Goal: Task Accomplishment & Management: Use online tool/utility

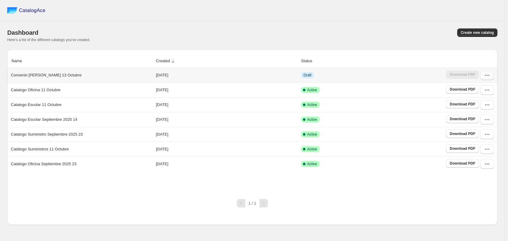
click at [489, 77] on icon "button" at bounding box center [487, 75] width 6 height 6
click at [478, 127] on span "Edit" at bounding box center [486, 130] width 31 height 6
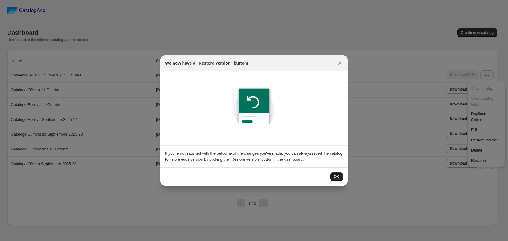
click at [337, 175] on span "OK" at bounding box center [336, 176] width 5 height 5
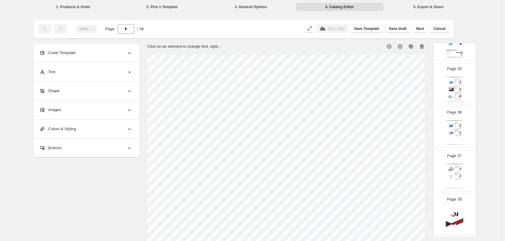
scroll to position [1502, 0]
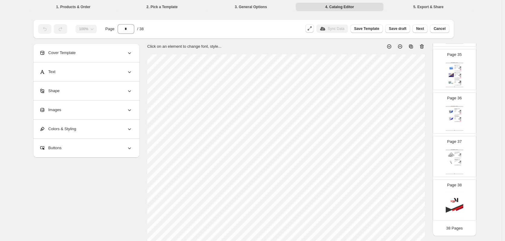
click at [456, 204] on img at bounding box center [455, 205] width 18 height 25
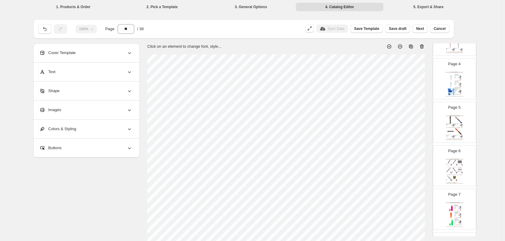
scroll to position [0, 0]
click at [462, 64] on button "Add Page" at bounding box center [454, 63] width 24 height 8
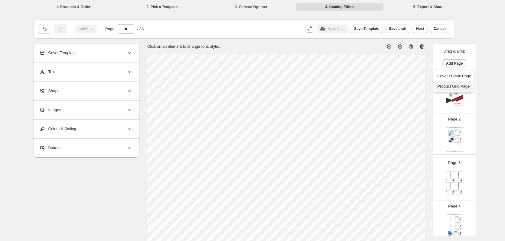
click at [460, 86] on span "Product Grid Page" at bounding box center [453, 86] width 32 height 5
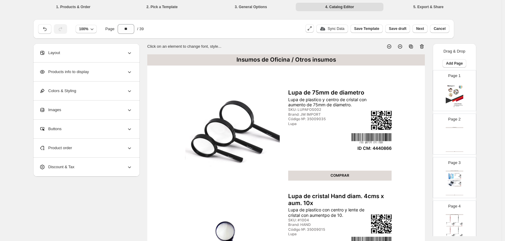
click at [453, 135] on div "Clothing Catalog Clothing Catalog | Page undefined" at bounding box center [455, 139] width 18 height 25
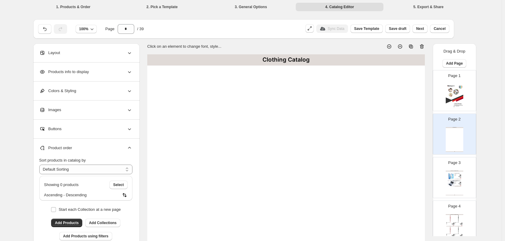
click at [424, 48] on icon at bounding box center [422, 47] width 6 height 6
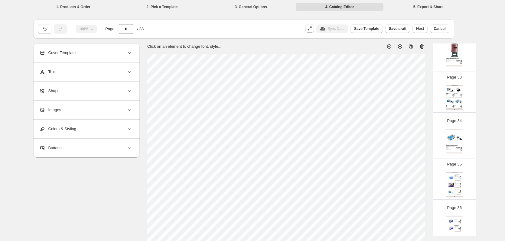
scroll to position [1380, 0]
click at [454, 110] on img at bounding box center [458, 112] width 8 height 7
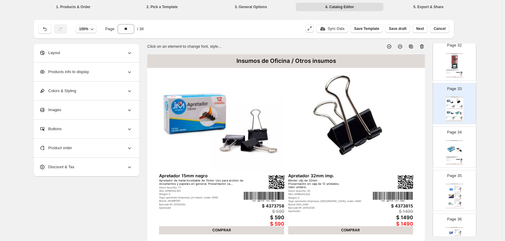
drag, startPoint x: 454, startPoint y: 110, endPoint x: 482, endPoint y: 111, distance: 27.9
click at [482, 111] on div "**********" at bounding box center [251, 219] width 502 height 438
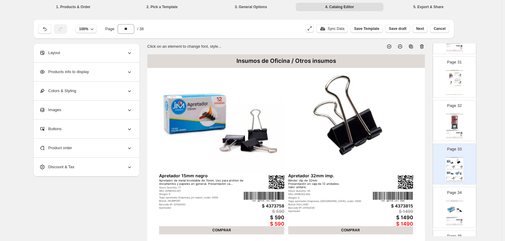
scroll to position [1502, 0]
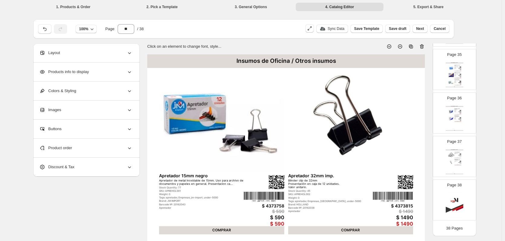
click at [461, 156] on div "Insumos de Oficina / Otros insumos Lupa de 75mm de diametro Lupa de plastico y …" at bounding box center [455, 162] width 18 height 25
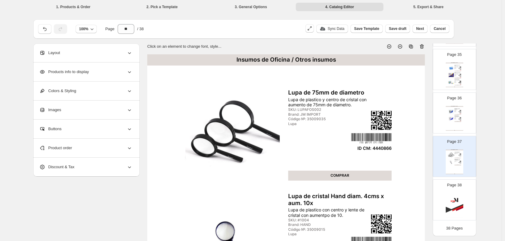
drag, startPoint x: 461, startPoint y: 156, endPoint x: 484, endPoint y: 154, distance: 23.4
click at [484, 154] on div "**********" at bounding box center [251, 219] width 502 height 438
click at [412, 45] on icon at bounding box center [411, 47] width 6 height 6
click at [454, 201] on div "Insumos de Oficina / Otros insumos Lupa de 75mm de diametro Lupa de plastico y …" at bounding box center [455, 205] width 18 height 25
type input "**"
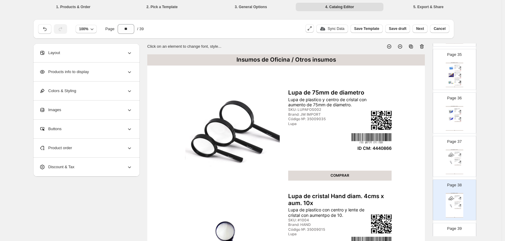
click at [87, 52] on div "Layout" at bounding box center [85, 53] width 93 height 19
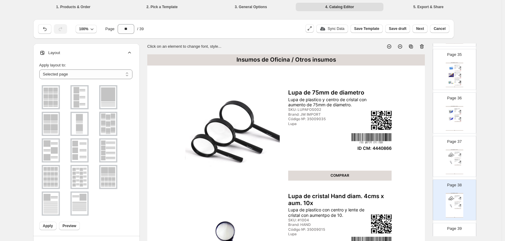
click at [53, 99] on img at bounding box center [51, 97] width 16 height 22
click at [48, 227] on span "Apply" at bounding box center [48, 226] width 10 height 5
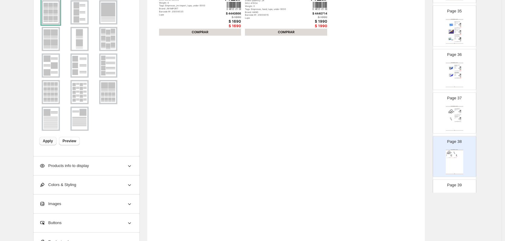
scroll to position [197, 0]
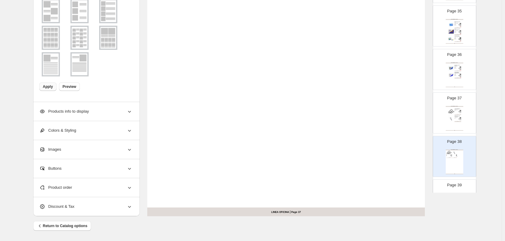
click at [95, 188] on div "Product order" at bounding box center [85, 187] width 93 height 19
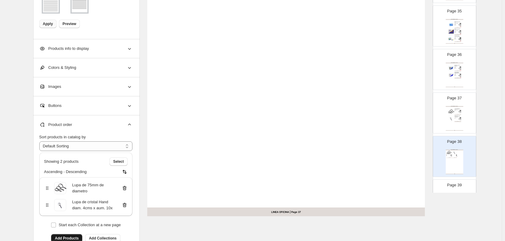
click at [68, 238] on span "Add Products" at bounding box center [67, 238] width 24 height 5
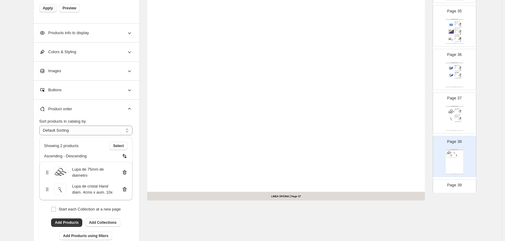
scroll to position [227, 0]
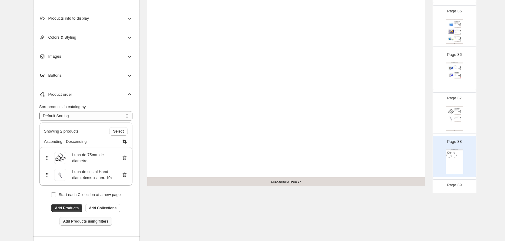
click at [98, 221] on span "Add Products using filters" at bounding box center [85, 221] width 45 height 5
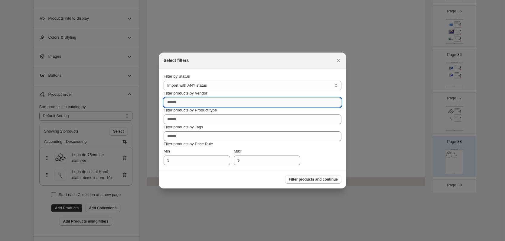
click at [216, 106] on input "Filter products by Vendor" at bounding box center [253, 103] width 178 height 10
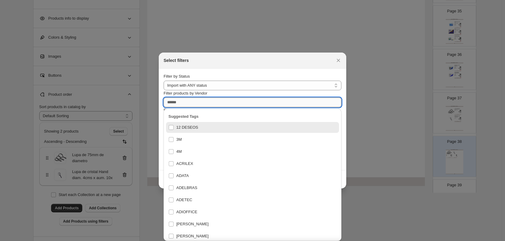
click at [216, 106] on input "Filter products by Vendor" at bounding box center [253, 103] width 178 height 10
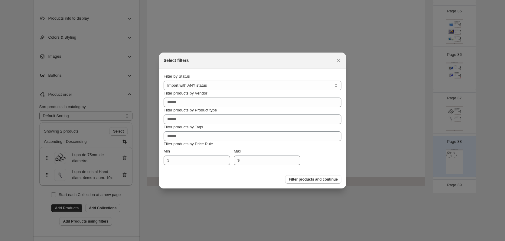
click at [344, 119] on section "**********" at bounding box center [252, 120] width 187 height 102
click at [338, 85] on select "**********" at bounding box center [253, 86] width 178 height 10
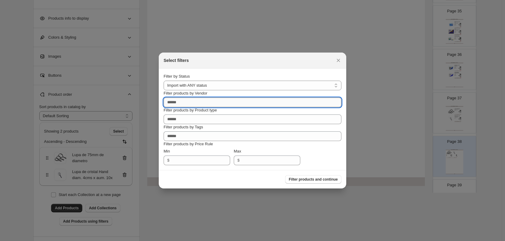
click at [249, 104] on input "Filter products by Vendor" at bounding box center [253, 103] width 178 height 10
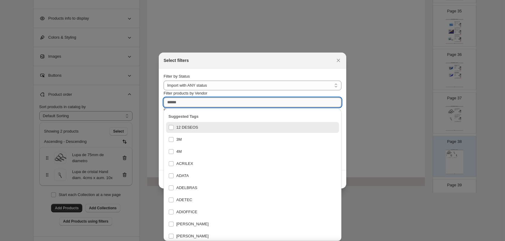
click at [249, 104] on input "Filter products by Vendor" at bounding box center [253, 103] width 178 height 10
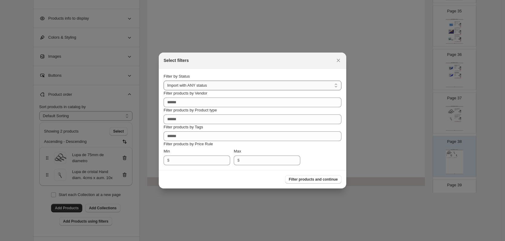
click at [258, 85] on select "**********" at bounding box center [253, 86] width 178 height 10
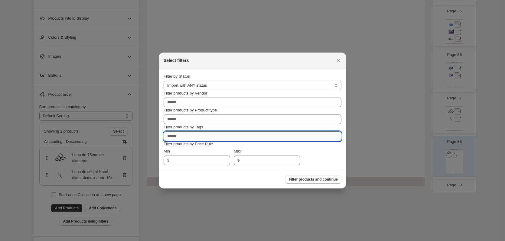
click at [213, 137] on input "Filter products by Tags" at bounding box center [253, 137] width 178 height 10
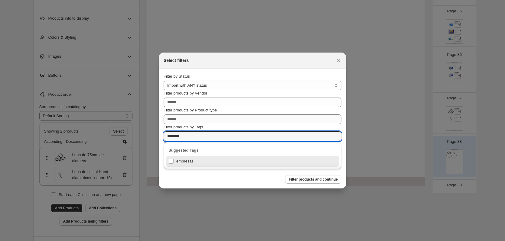
type input "********"
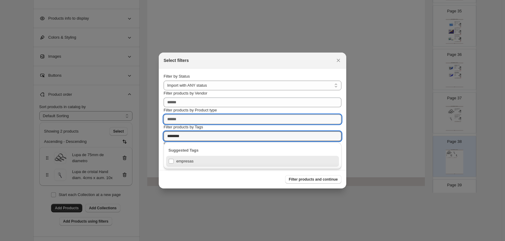
click at [217, 118] on input "Filter products by Product type" at bounding box center [253, 120] width 178 height 10
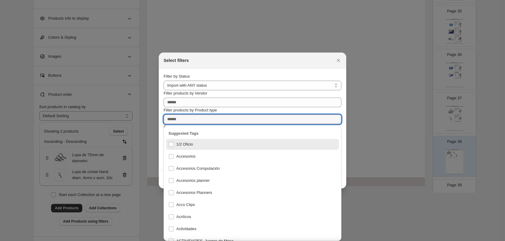
click at [381, 202] on div at bounding box center [252, 120] width 505 height 241
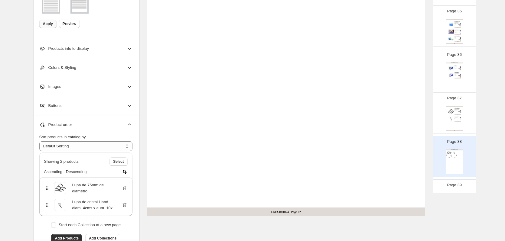
scroll to position [258, 0]
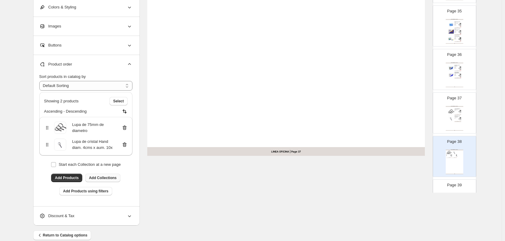
click at [107, 178] on span "Add Collections" at bounding box center [103, 178] width 28 height 5
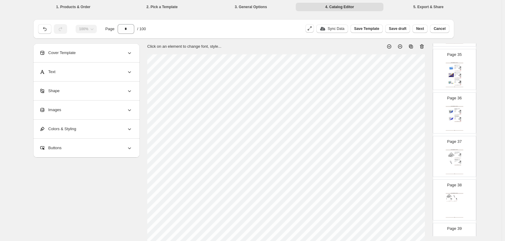
scroll to position [1532, 0]
click at [457, 213] on div "Tags: bic, Empresas, lapices-grafitos, under-5000" at bounding box center [459, 213] width 4 height 0
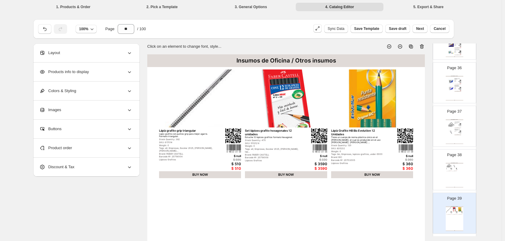
scroll to position [1592, 0]
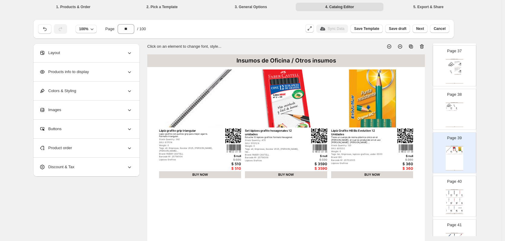
click at [456, 203] on img at bounding box center [456, 203] width 1 height 1
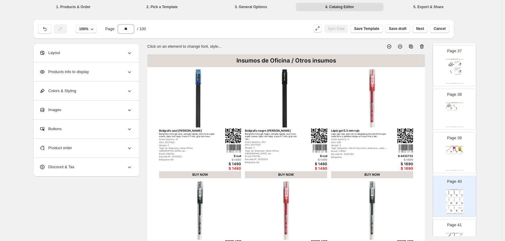
click at [457, 231] on div "Page 41 Insumos de Oficina / Otros insumos Lapiz pasta BP1 1,0mm azul Pilot Bol…" at bounding box center [452, 237] width 38 height 41
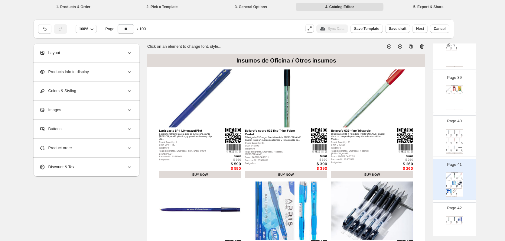
scroll to position [1683, 0]
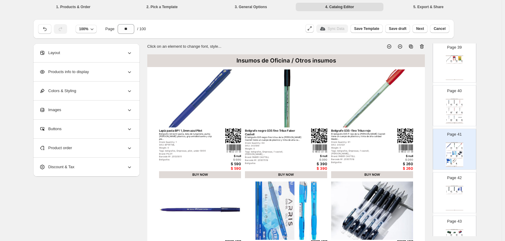
click at [458, 202] on div "Insumos de Oficina / Otros insumos Minas 0.5 [PERSON_NAME] de grafito de 0.5 mm…" at bounding box center [455, 198] width 18 height 25
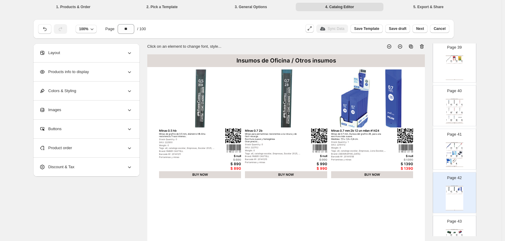
click at [456, 229] on div "Insumos de Oficina / Otros insumos" at bounding box center [455, 229] width 18 height 1
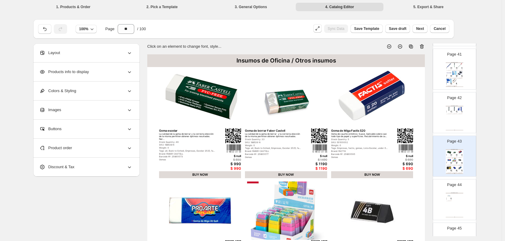
scroll to position [1774, 0]
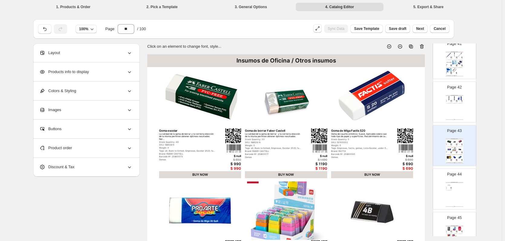
click at [455, 189] on div "Insumos de Oficina / Otros insumos Goma borrar Proarte 526-30 Goma de Plástico.…" at bounding box center [455, 194] width 18 height 25
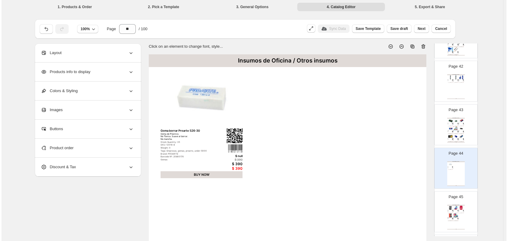
scroll to position [1804, 0]
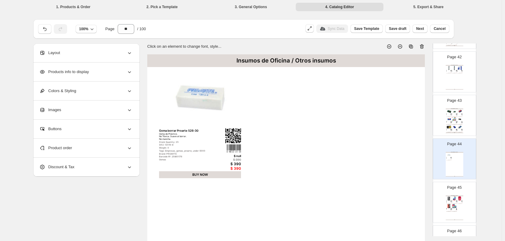
click at [452, 196] on div "Insumos de Oficina / Otros insumos" at bounding box center [455, 196] width 18 height 1
type input "**"
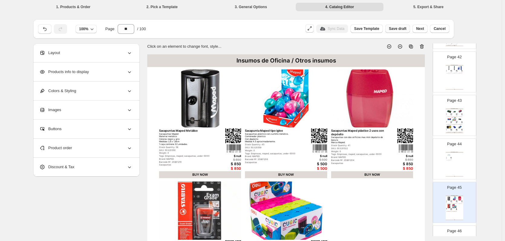
click at [399, 30] on span "Save draft" at bounding box center [398, 28] width 18 height 5
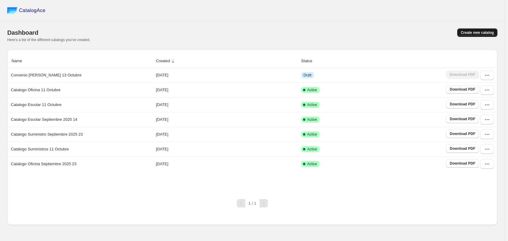
click at [490, 34] on span "Create new catalog" at bounding box center [477, 32] width 33 height 5
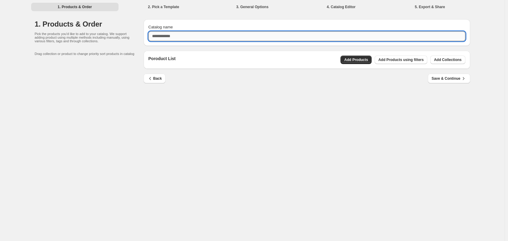
click at [171, 38] on input "Catalog name" at bounding box center [306, 36] width 317 height 10
click at [211, 39] on input "**********" at bounding box center [306, 36] width 317 height 10
type input "**********"
click at [408, 61] on span "Add Products using filters" at bounding box center [400, 59] width 45 height 5
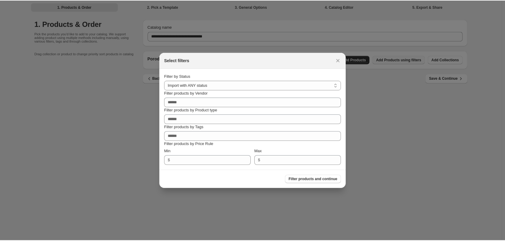
scroll to position [0, 0]
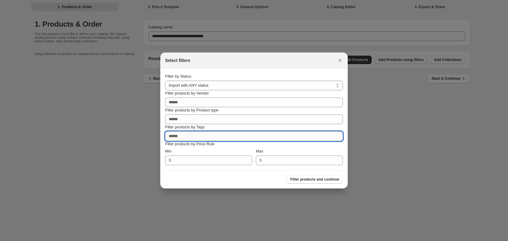
click at [209, 137] on input "Filter products by Tags" at bounding box center [254, 137] width 178 height 10
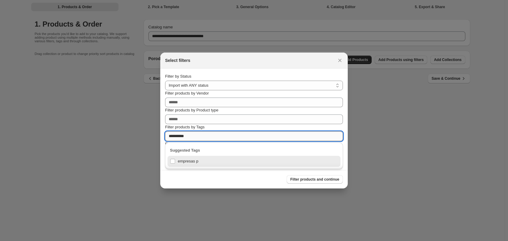
type input "**********"
click at [195, 164] on div "empresas pm" at bounding box center [254, 161] width 168 height 8
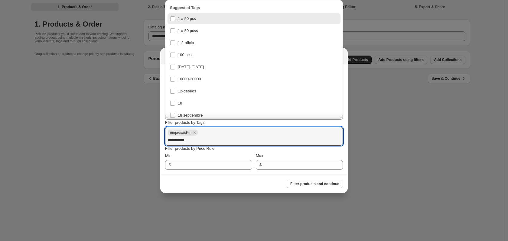
click at [324, 123] on div "Filter products by Tags" at bounding box center [254, 123] width 178 height 6
click at [225, 142] on input "**********" at bounding box center [254, 141] width 172 height 10
click at [379, 91] on div at bounding box center [254, 120] width 508 height 241
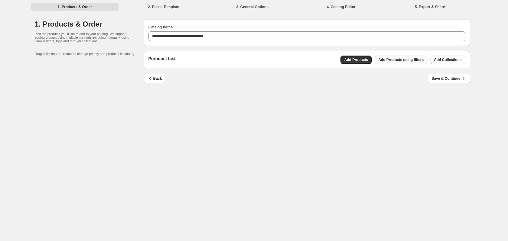
click at [403, 60] on span "Add Products using filters" at bounding box center [400, 59] width 45 height 5
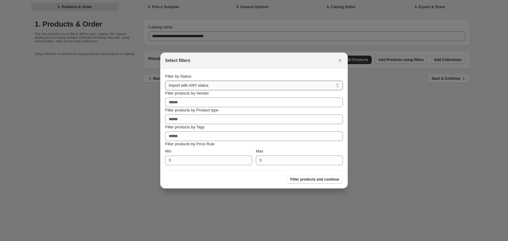
click at [204, 83] on select "**********" at bounding box center [254, 86] width 178 height 10
select select "******"
click at [165, 81] on select "**********" at bounding box center [254, 86] width 178 height 10
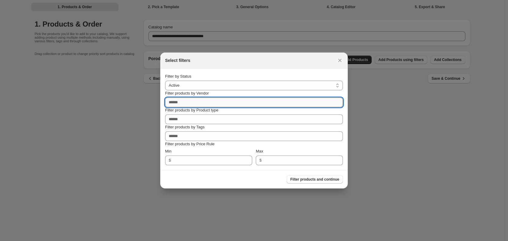
click at [190, 103] on input "Filter products by Vendor" at bounding box center [254, 103] width 178 height 10
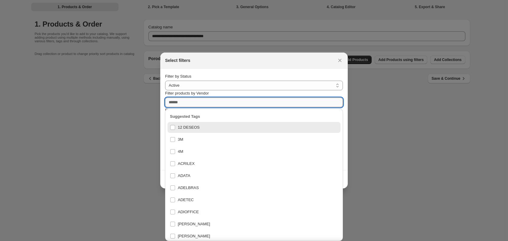
click at [190, 103] on input "Filter products by Vendor" at bounding box center [254, 103] width 178 height 10
click at [345, 95] on section "**********" at bounding box center [253, 120] width 187 height 102
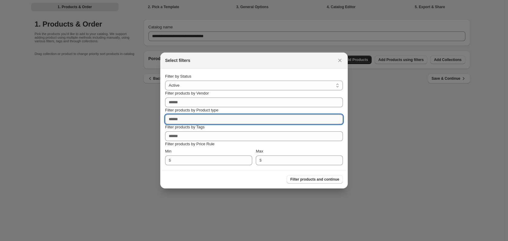
click at [239, 122] on input "Filter products by Product type" at bounding box center [254, 120] width 178 height 10
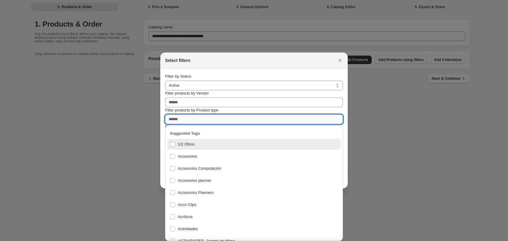
click at [239, 122] on input "Filter products by Product type" at bounding box center [254, 120] width 178 height 10
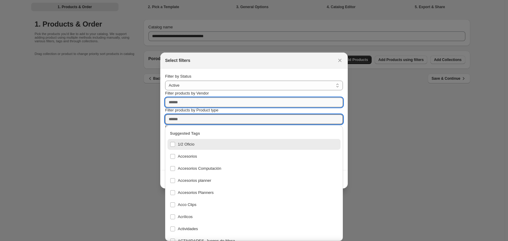
click at [237, 103] on input "Filter products by Vendor" at bounding box center [254, 103] width 178 height 10
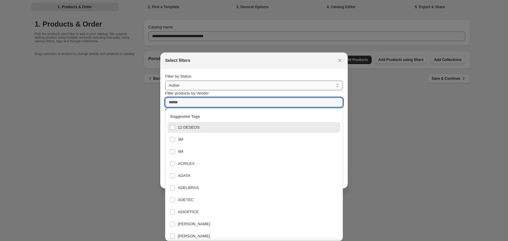
click at [246, 88] on select "**********" at bounding box center [254, 86] width 178 height 10
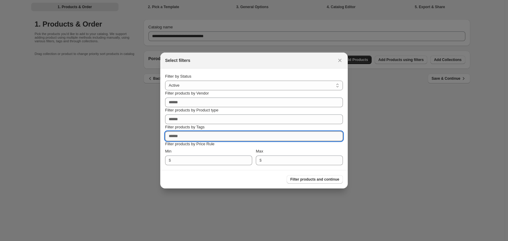
click at [206, 136] on input "Filter products by Tags" at bounding box center [254, 137] width 178 height 10
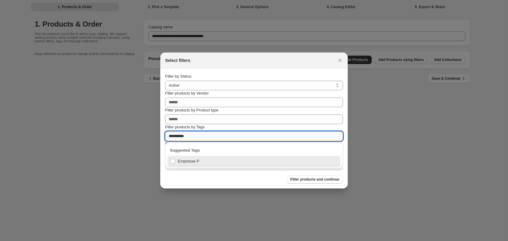
type input "**********"
click at [173, 164] on div "Empresas Pm" at bounding box center [254, 161] width 168 height 8
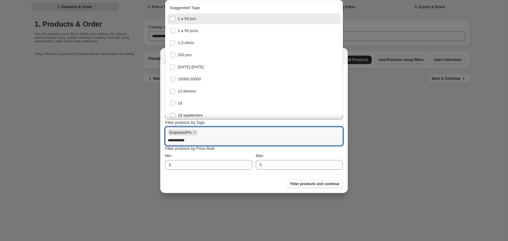
click at [202, 140] on input "**********" at bounding box center [254, 141] width 172 height 10
click at [281, 153] on div "**********" at bounding box center [254, 119] width 178 height 101
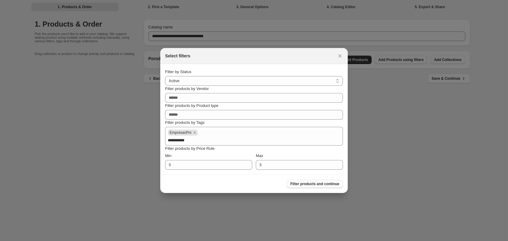
click at [314, 183] on span "Filter products and continue" at bounding box center [314, 184] width 49 height 5
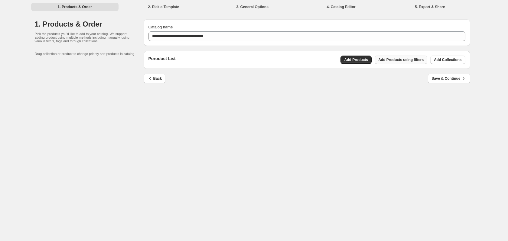
click at [417, 61] on span "Add Products using filters" at bounding box center [400, 59] width 45 height 5
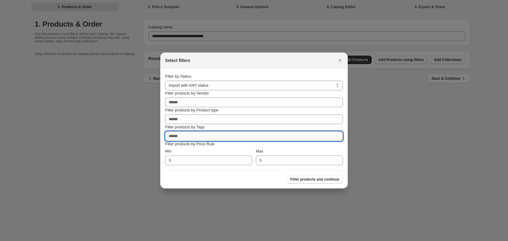
click at [221, 137] on input "Filter products by Tags" at bounding box center [254, 137] width 178 height 10
click at [210, 137] on input "Filter products by Tags" at bounding box center [254, 137] width 178 height 10
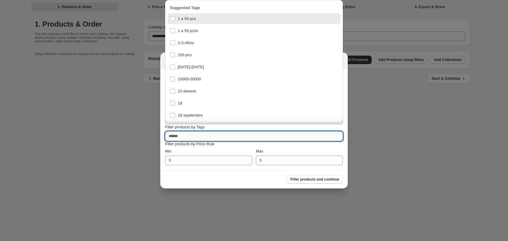
click at [210, 137] on input "Filter products by Tags" at bounding box center [254, 137] width 178 height 10
click at [207, 161] on input "Min" at bounding box center [208, 161] width 70 height 10
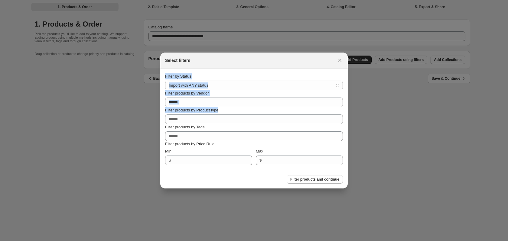
drag, startPoint x: 255, startPoint y: 64, endPoint x: 266, endPoint y: 78, distance: 18.1
click at [299, 102] on div "**********" at bounding box center [253, 121] width 187 height 136
click at [245, 67] on div "Select filters" at bounding box center [253, 61] width 187 height 16
click at [339, 60] on icon ":r27c:" at bounding box center [339, 60] width 3 height 3
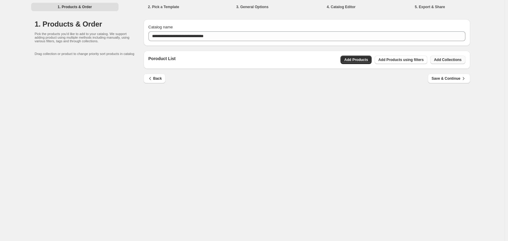
click at [448, 59] on span "Add Collections" at bounding box center [448, 59] width 28 height 5
click at [365, 60] on span "Add Products" at bounding box center [356, 59] width 24 height 5
click at [411, 61] on span "Add Products using filters" at bounding box center [400, 59] width 45 height 5
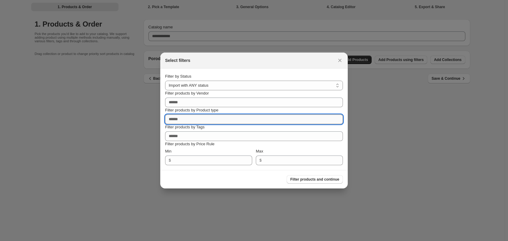
click at [202, 121] on input "Filter products by Product type" at bounding box center [254, 120] width 178 height 10
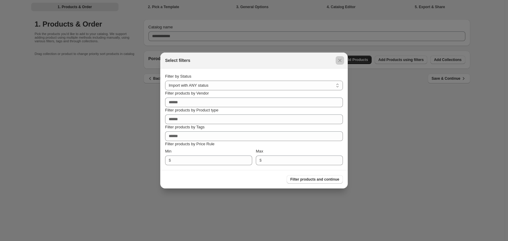
click at [354, 121] on div at bounding box center [254, 120] width 508 height 241
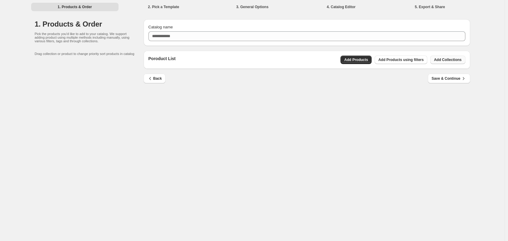
click at [452, 58] on span "Add Collections" at bounding box center [448, 59] width 28 height 5
click at [408, 60] on span "Add Products using filters" at bounding box center [400, 59] width 45 height 5
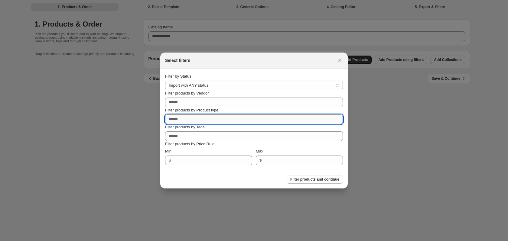
click at [201, 120] on input "Filter products by Product type" at bounding box center [254, 120] width 178 height 10
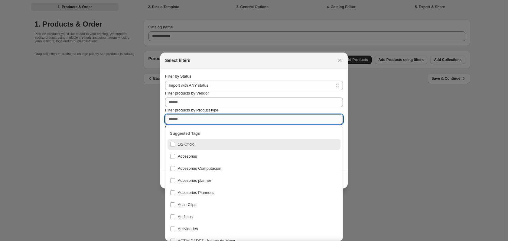
click at [201, 120] on input "Filter products by Product type" at bounding box center [254, 120] width 178 height 10
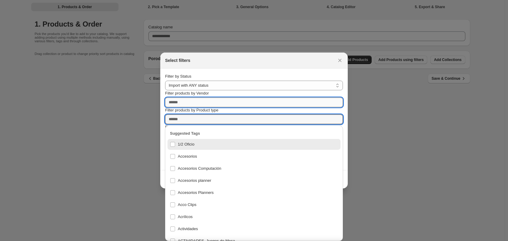
click at [197, 99] on input "Filter products by Vendor" at bounding box center [254, 103] width 178 height 10
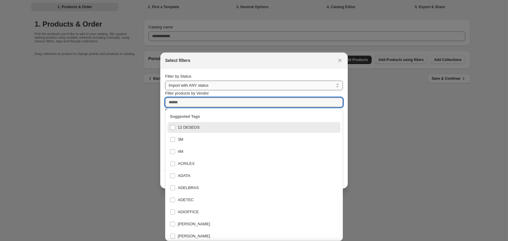
click at [205, 84] on select "**********" at bounding box center [254, 86] width 178 height 10
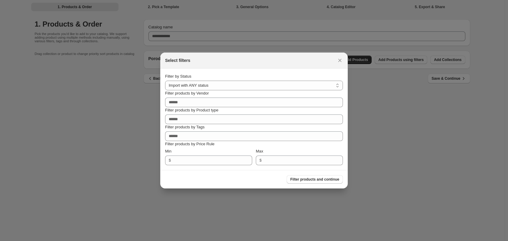
click at [365, 60] on div at bounding box center [254, 120] width 508 height 241
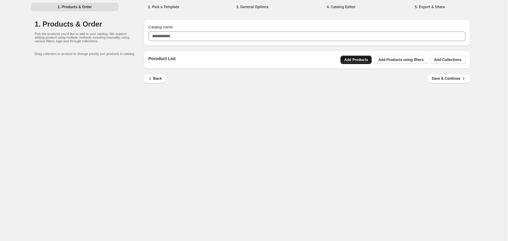
click at [364, 61] on span "Add Products" at bounding box center [356, 59] width 24 height 5
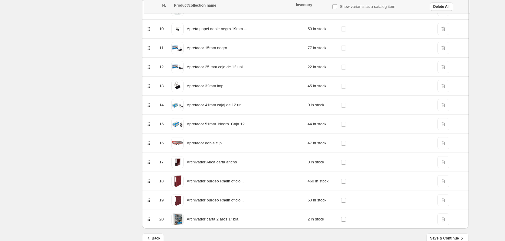
scroll to position [276, 0]
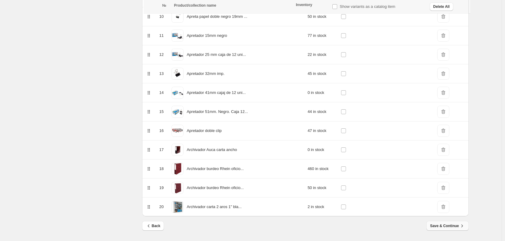
click at [454, 228] on span "Save & Continue" at bounding box center [447, 226] width 35 height 6
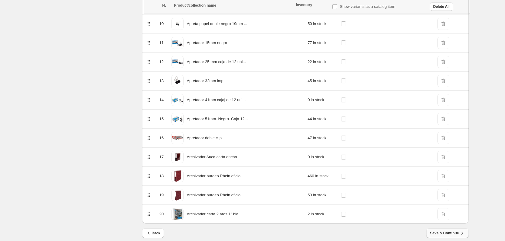
click at [448, 235] on span "Save & Continue" at bounding box center [447, 233] width 35 height 6
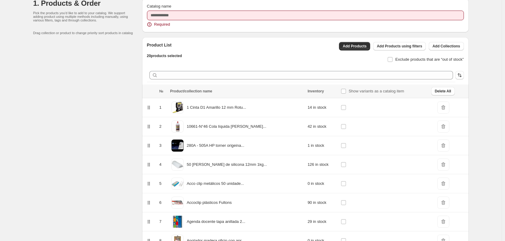
scroll to position [0, 0]
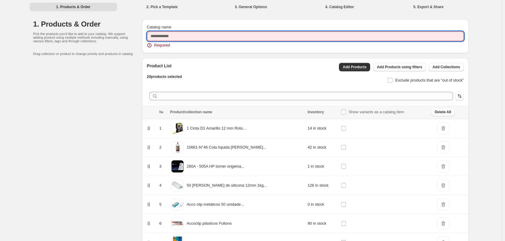
click at [226, 40] on input "Catalog name" at bounding box center [305, 36] width 317 height 10
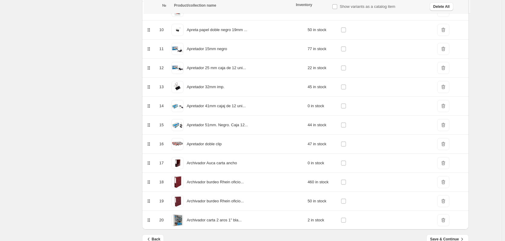
scroll to position [276, 0]
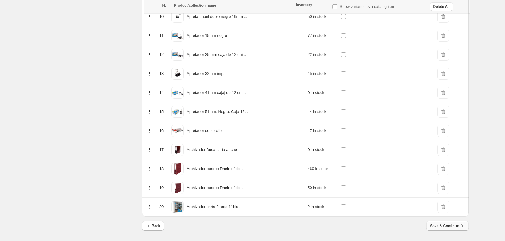
type input "****"
click at [450, 226] on span "Save & Continue" at bounding box center [447, 226] width 35 height 6
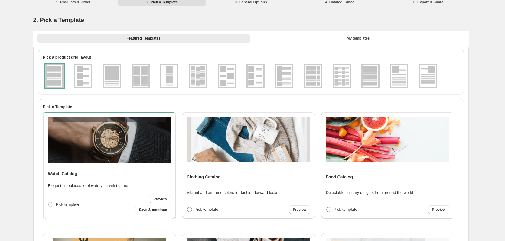
scroll to position [0, 0]
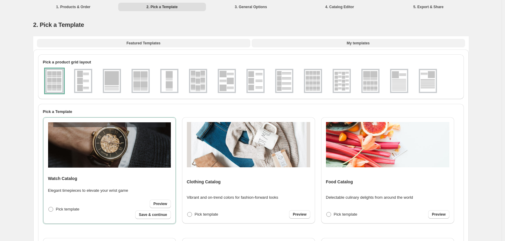
click at [345, 42] on button "My templates" at bounding box center [358, 43] width 213 height 8
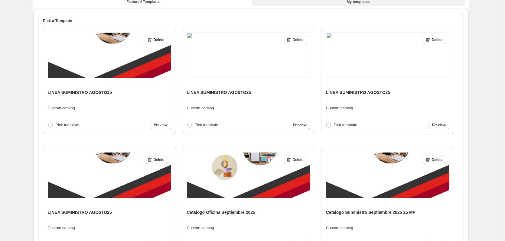
scroll to position [106, 0]
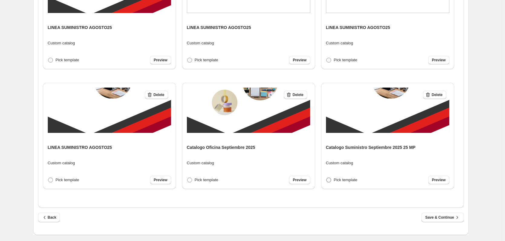
click at [343, 182] on span "Pick template" at bounding box center [346, 180] width 24 height 5
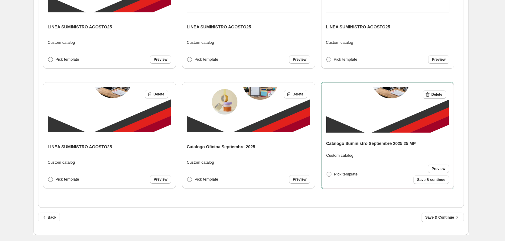
scroll to position [119, 0]
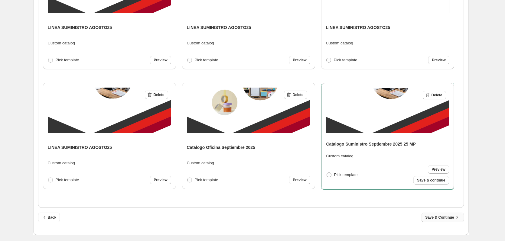
click at [445, 217] on span "Save & Continue" at bounding box center [442, 218] width 35 height 6
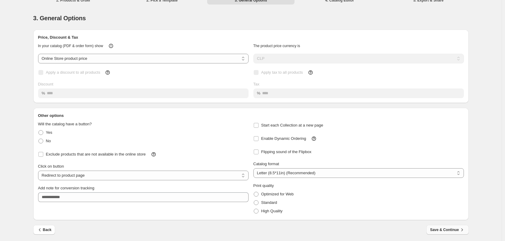
scroll to position [0, 0]
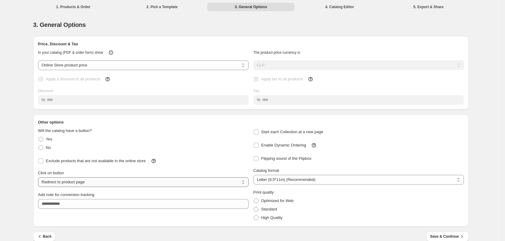
click at [104, 183] on select "**********" at bounding box center [143, 182] width 210 height 10
select select "**********"
click at [39, 177] on select "**********" at bounding box center [143, 182] width 210 height 10
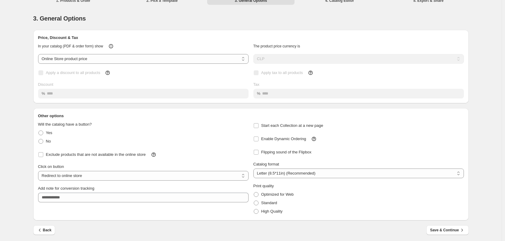
scroll to position [8, 0]
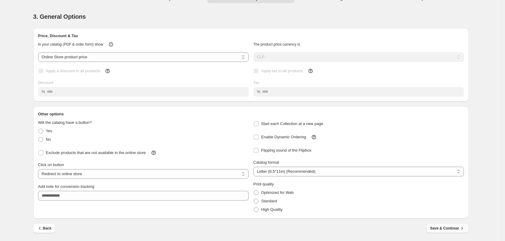
click at [451, 228] on span "Save & Continue" at bounding box center [447, 229] width 35 height 6
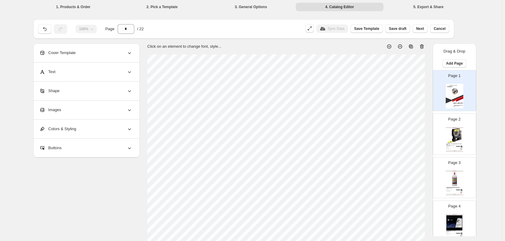
click at [444, 138] on div "Page 2 Clothing Catalog 1 Cinta D1 Amarillo 12 mm Rotuladora Dymo Labelmanager …" at bounding box center [452, 132] width 38 height 41
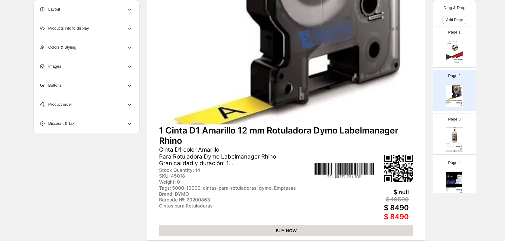
scroll to position [197, 0]
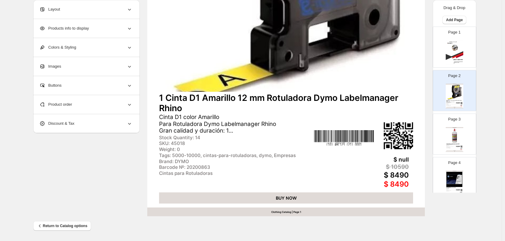
click at [454, 131] on img at bounding box center [454, 136] width 16 height 15
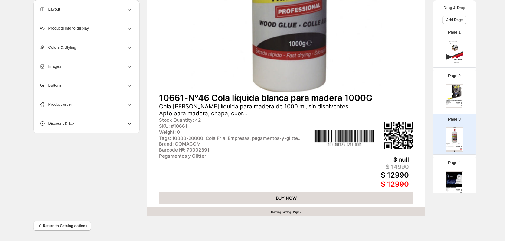
click at [453, 179] on img at bounding box center [454, 179] width 16 height 15
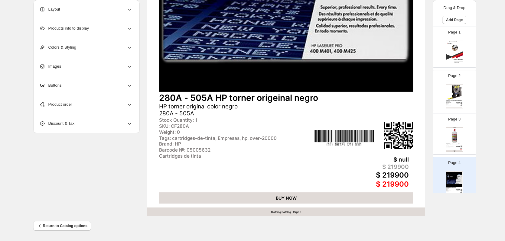
click at [459, 145] on div "10661-N°46 Cola líquida [PERSON_NAME] para madera 1000G Cola [PERSON_NAME] líqu…" at bounding box center [454, 146] width 16 height 5
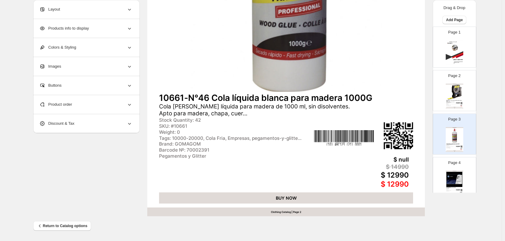
click at [456, 173] on img at bounding box center [454, 179] width 16 height 15
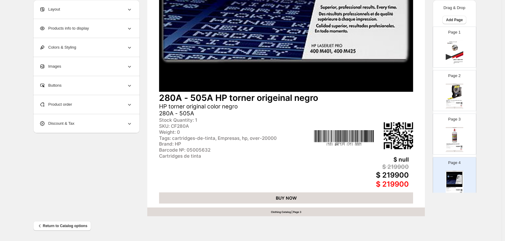
click at [444, 76] on div "Page 2 Clothing Catalog 1 Cinta D1 Amarillo 12 mm Rotuladora Dymo Labelmanager …" at bounding box center [452, 88] width 38 height 41
type input "*"
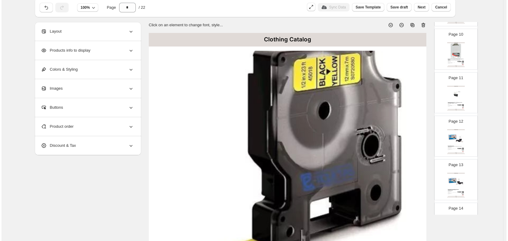
scroll to position [0, 0]
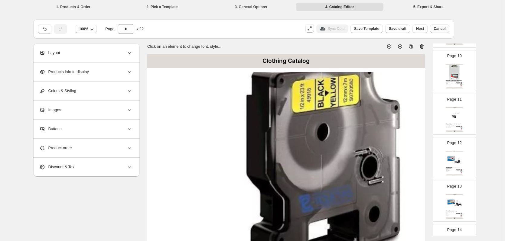
click at [445, 28] on span "Cancel" at bounding box center [440, 28] width 12 height 5
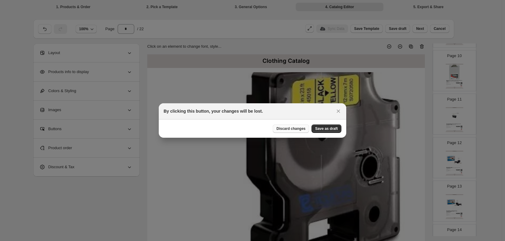
click at [290, 129] on span "Discard changes" at bounding box center [290, 128] width 29 height 5
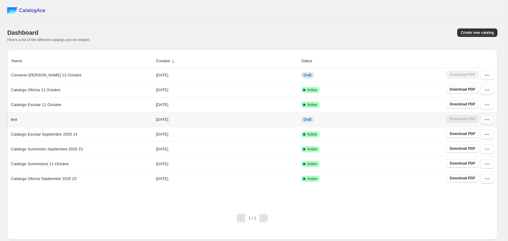
click at [490, 121] on button "button" at bounding box center [486, 120] width 13 height 10
click at [477, 193] on span "Delete" at bounding box center [476, 195] width 11 height 5
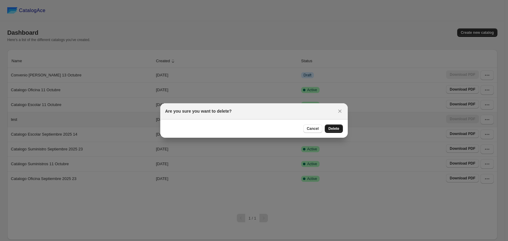
click at [336, 126] on button "Delete" at bounding box center [334, 129] width 18 height 8
